Goal: Find specific page/section: Find specific page/section

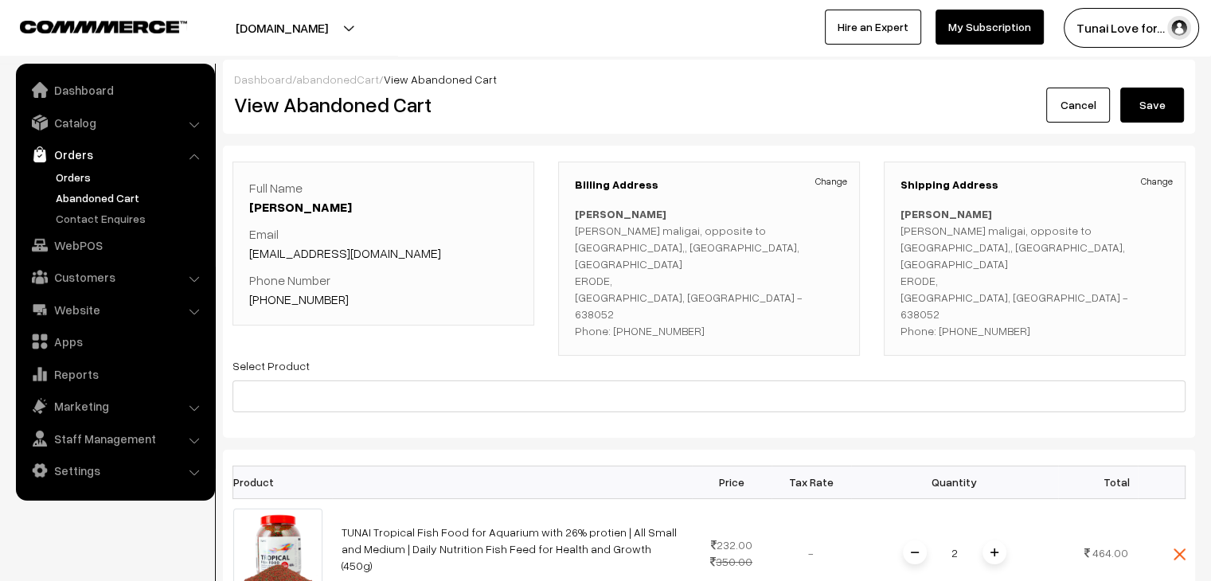
click at [71, 179] on link "Orders" at bounding box center [131, 177] width 158 height 17
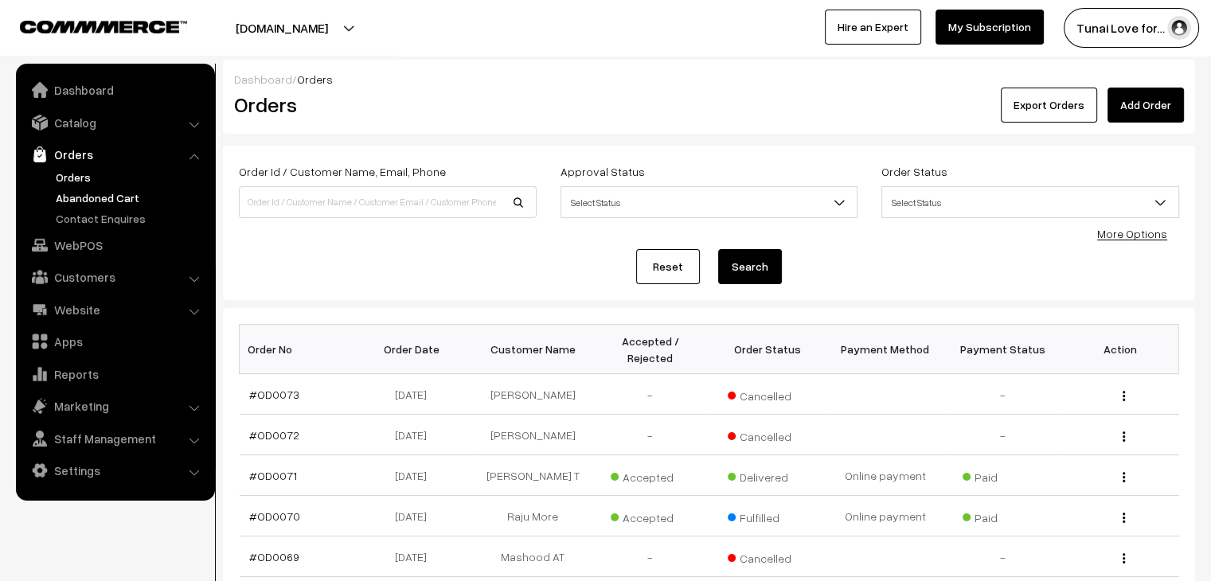
click at [119, 201] on link "Abandoned Cart" at bounding box center [131, 197] width 158 height 17
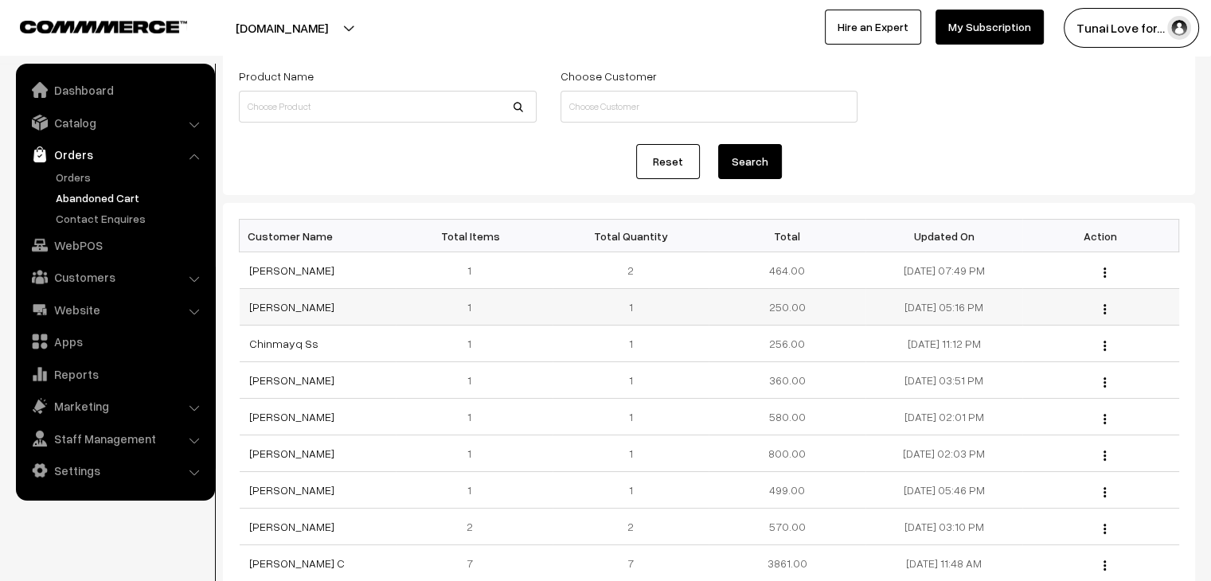
scroll to position [159, 0]
